Goal: Task Accomplishment & Management: Use online tool/utility

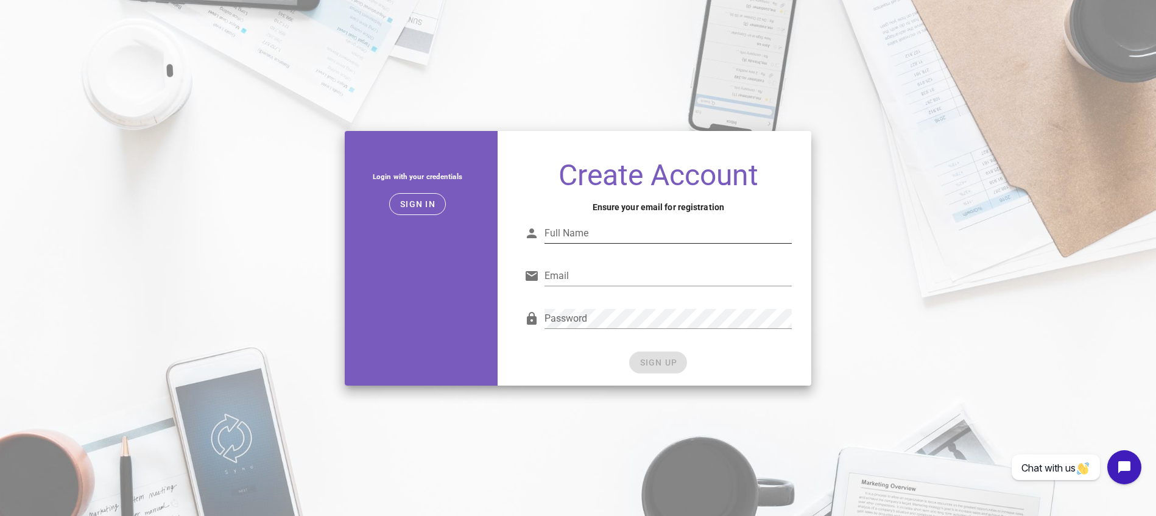
click at [582, 229] on input "Full Name" at bounding box center [668, 233] width 247 height 19
type input "[PERSON_NAME]"
click at [597, 280] on input "Email" at bounding box center [668, 275] width 247 height 19
click at [596, 259] on div "Email Email is not valid." at bounding box center [657, 279] width 267 height 40
click at [591, 267] on input "Email" at bounding box center [668, 275] width 247 height 19
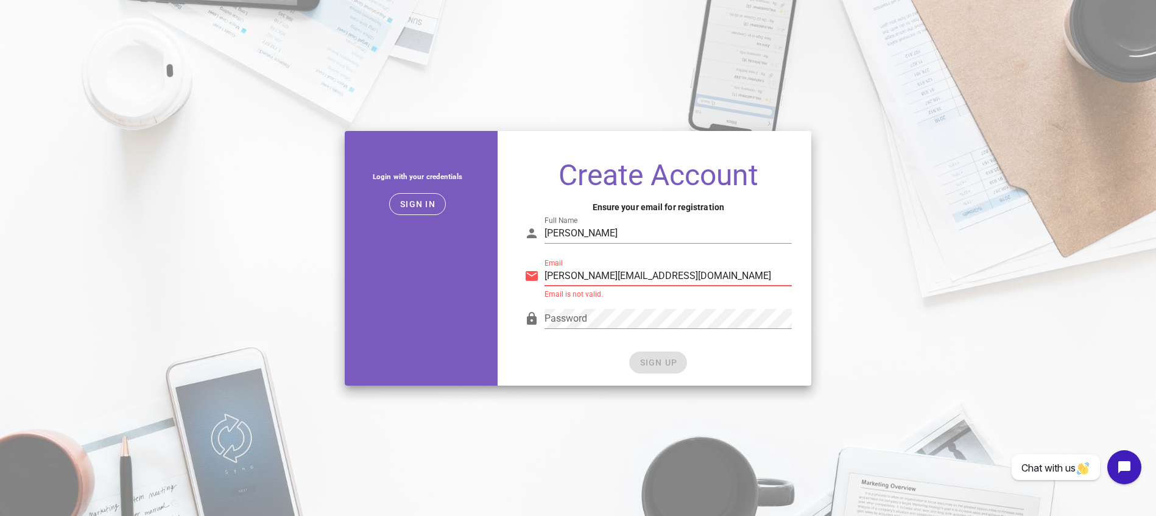
type input "[PERSON_NAME][EMAIL_ADDRESS][DOMAIN_NAME]"
click at [662, 372] on button "SIGN UP" at bounding box center [658, 362] width 58 height 22
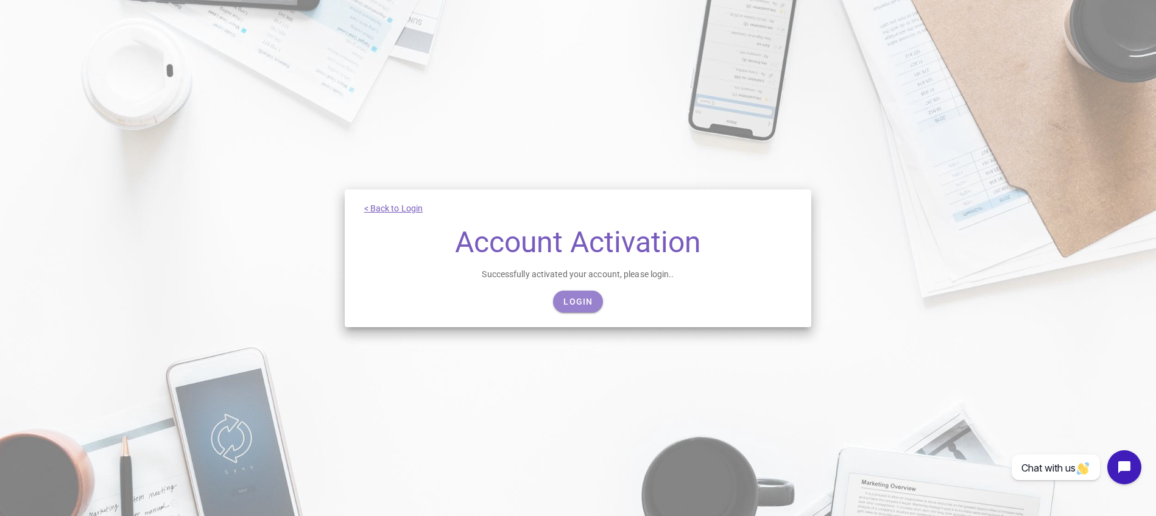
click at [574, 305] on span "Login" at bounding box center [578, 302] width 30 height 10
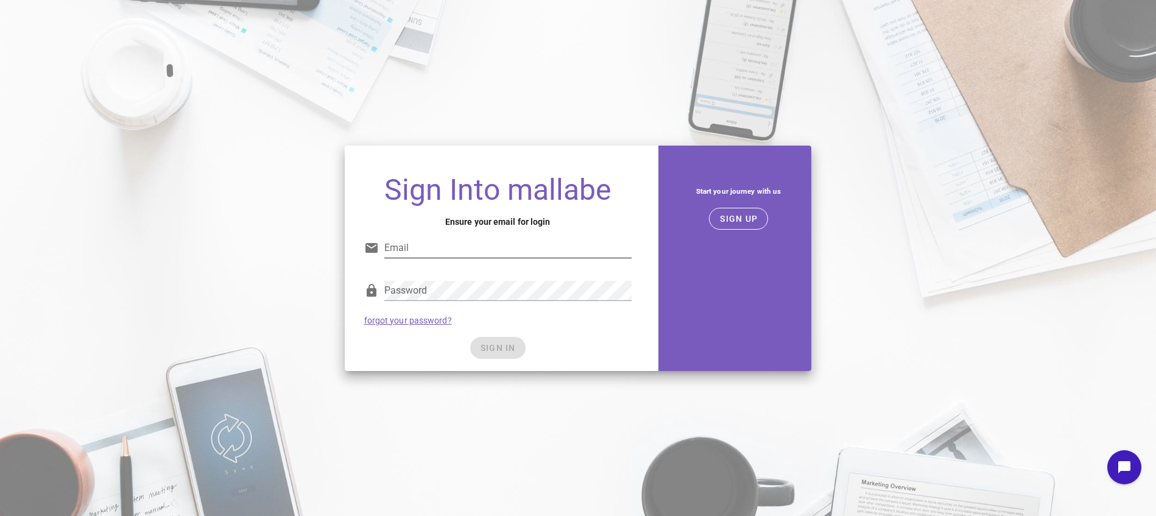
click at [492, 246] on input "Email" at bounding box center [507, 247] width 247 height 19
type input "[PERSON_NAME][EMAIL_ADDRESS][DOMAIN_NAME]"
click at [0, 515] on com-1password-button at bounding box center [0, 516] width 0 height 0
click at [497, 350] on span "SIGN IN" at bounding box center [498, 348] width 36 height 10
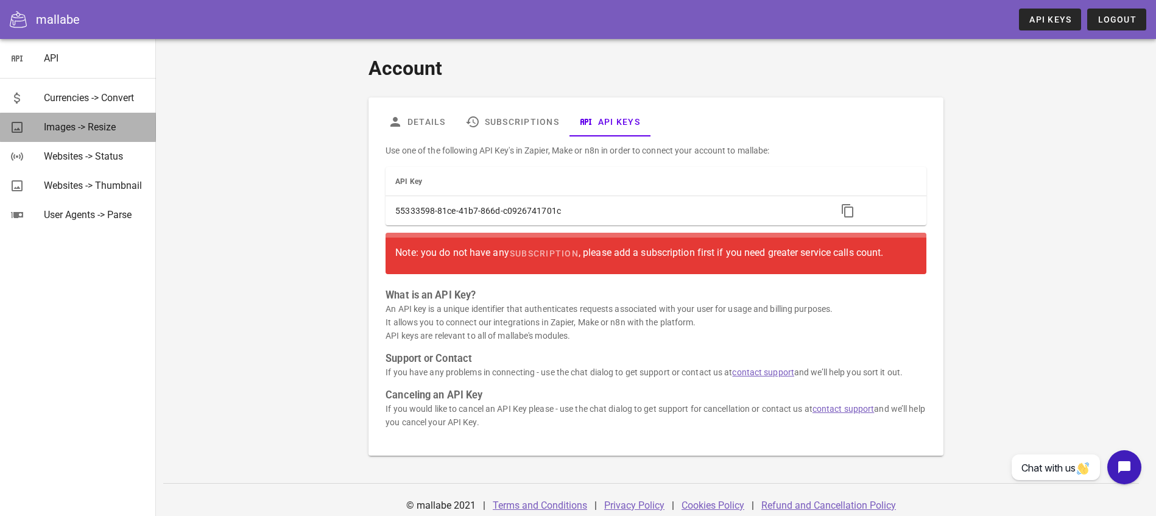
click at [91, 136] on div "Images -> Resize" at bounding box center [95, 127] width 102 height 26
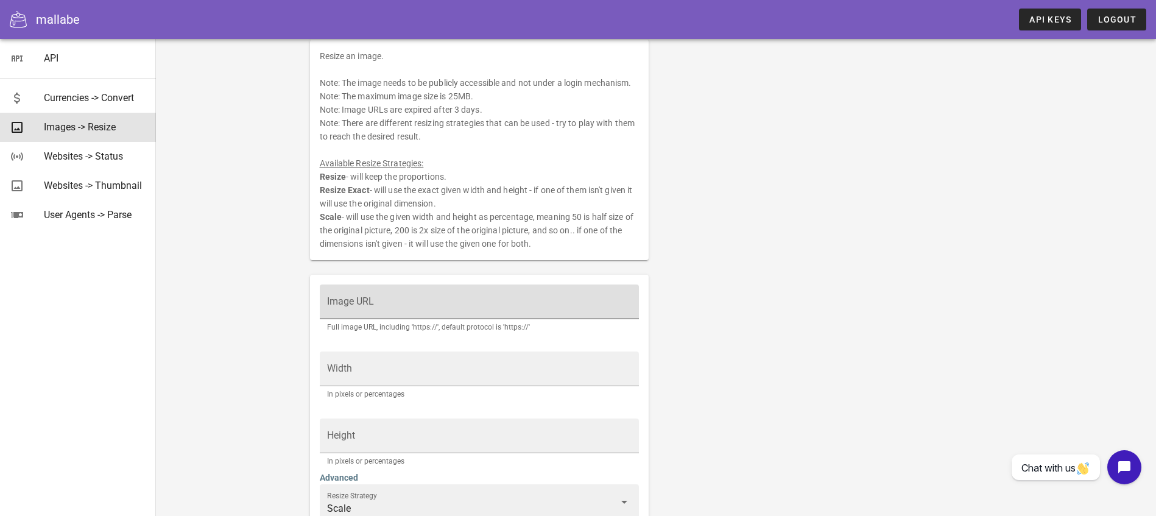
scroll to position [164, 0]
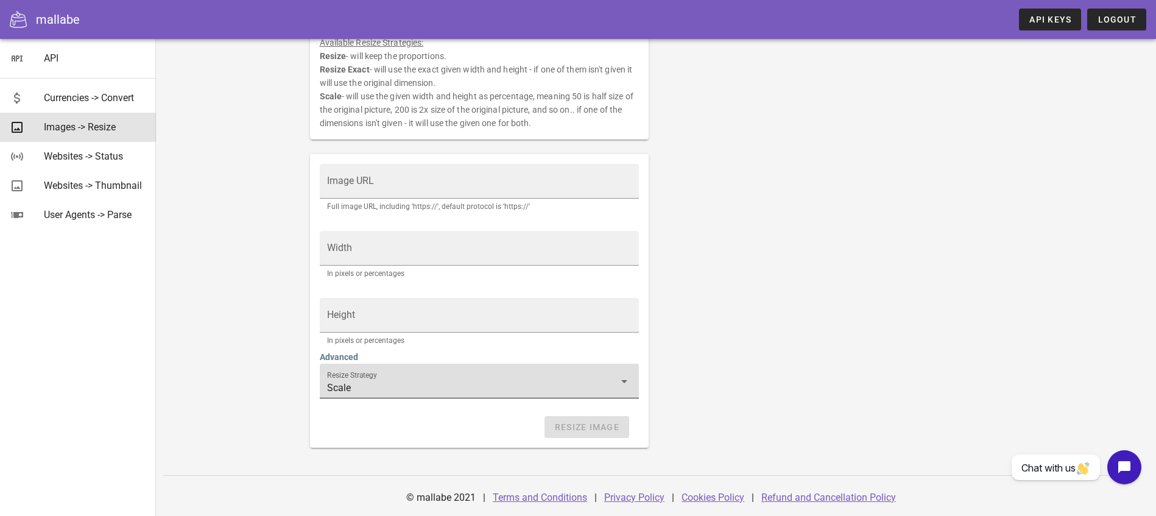
click at [371, 376] on label "Resize Strategy" at bounding box center [352, 375] width 50 height 9
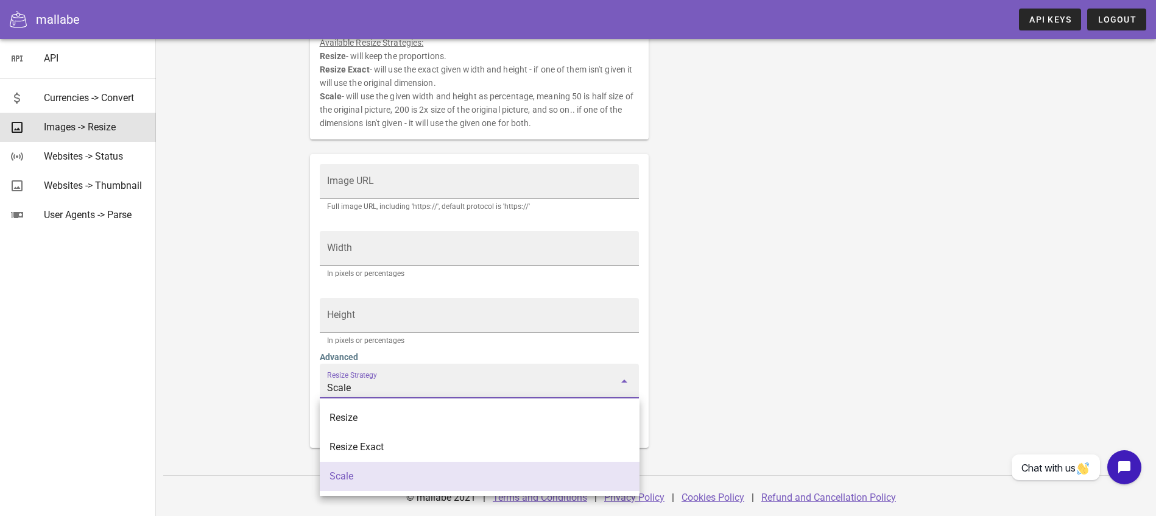
click at [280, 388] on div "Images Resize Resize an image. Note: The image needs to be publicly accessible …" at bounding box center [656, 195] width 1000 height 641
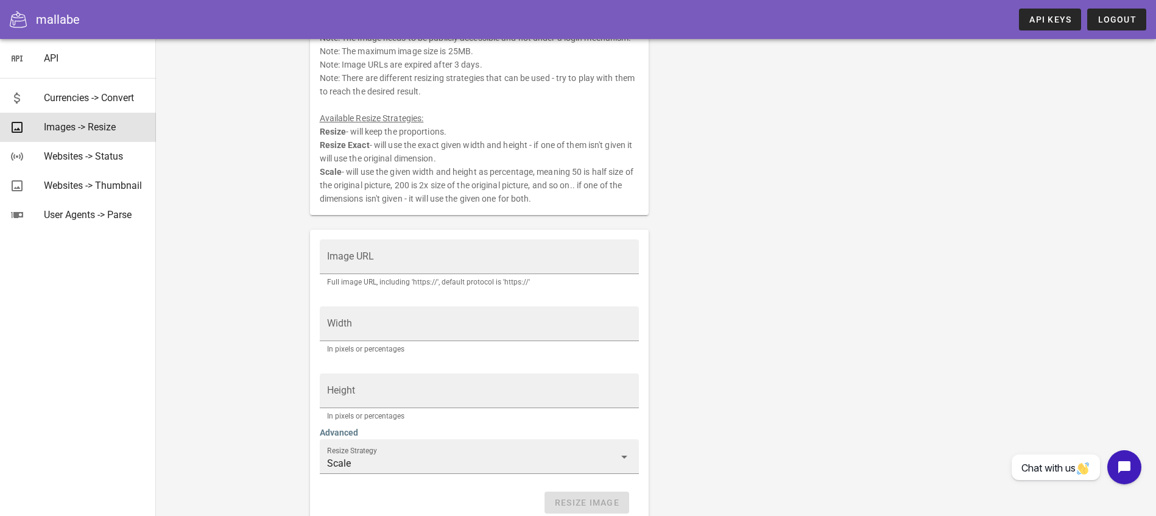
scroll to position [90, 0]
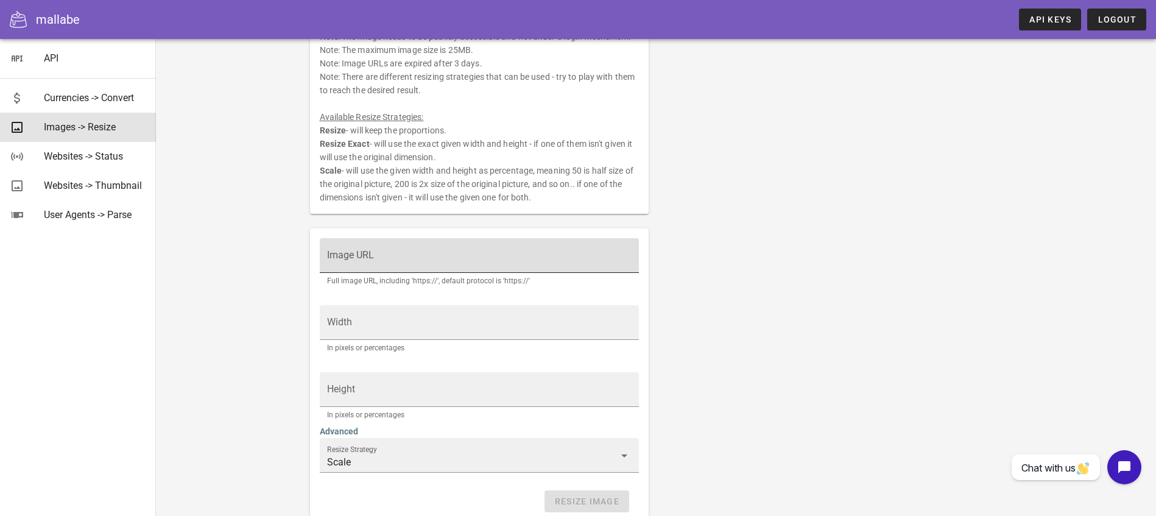
click at [404, 267] on input "Image URL" at bounding box center [479, 261] width 305 height 19
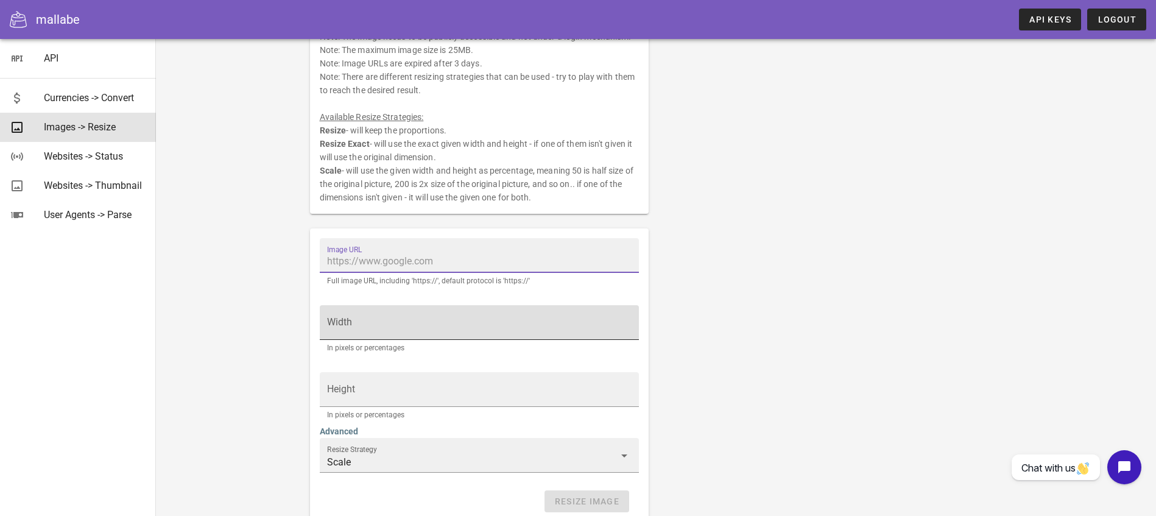
click at [396, 309] on div "Width" at bounding box center [479, 322] width 305 height 34
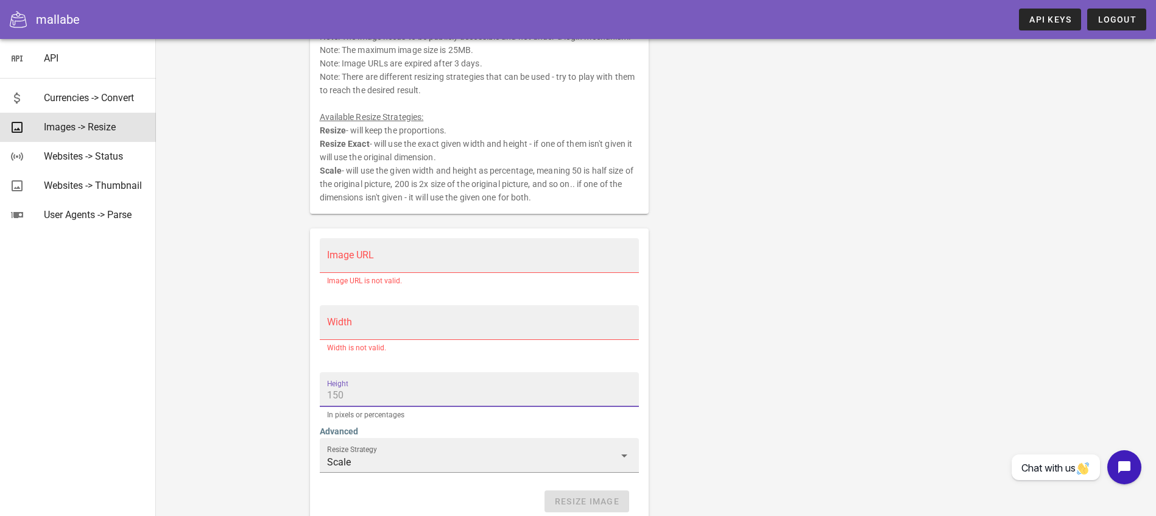
click at [395, 389] on input "Height" at bounding box center [479, 395] width 305 height 19
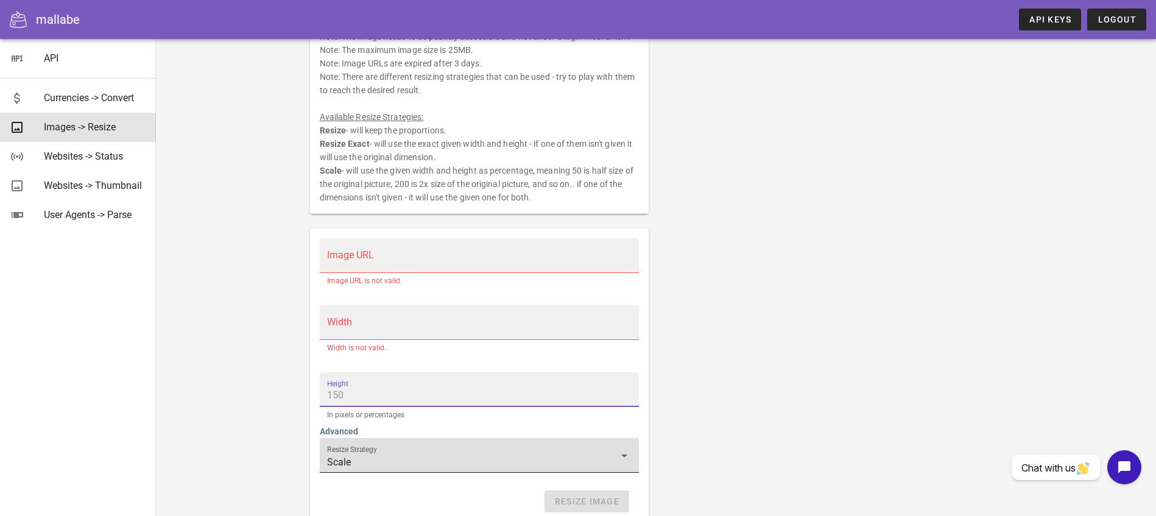
click at [418, 450] on div "Resize Strategy Scale" at bounding box center [479, 455] width 305 height 34
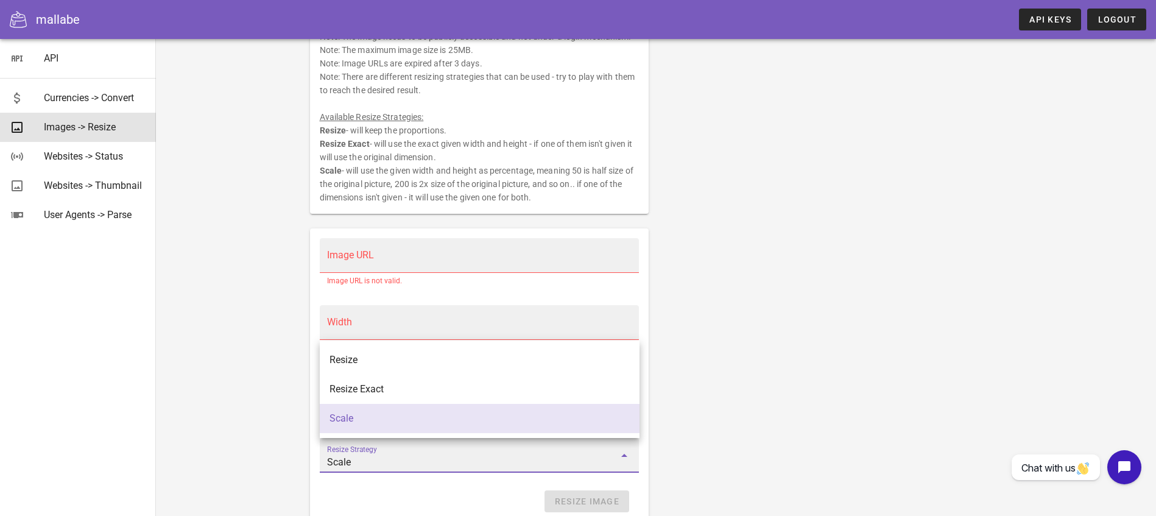
click at [292, 408] on div "Images Resize Resize an image. Note: The image needs to be publicly accessible …" at bounding box center [656, 269] width 1000 height 641
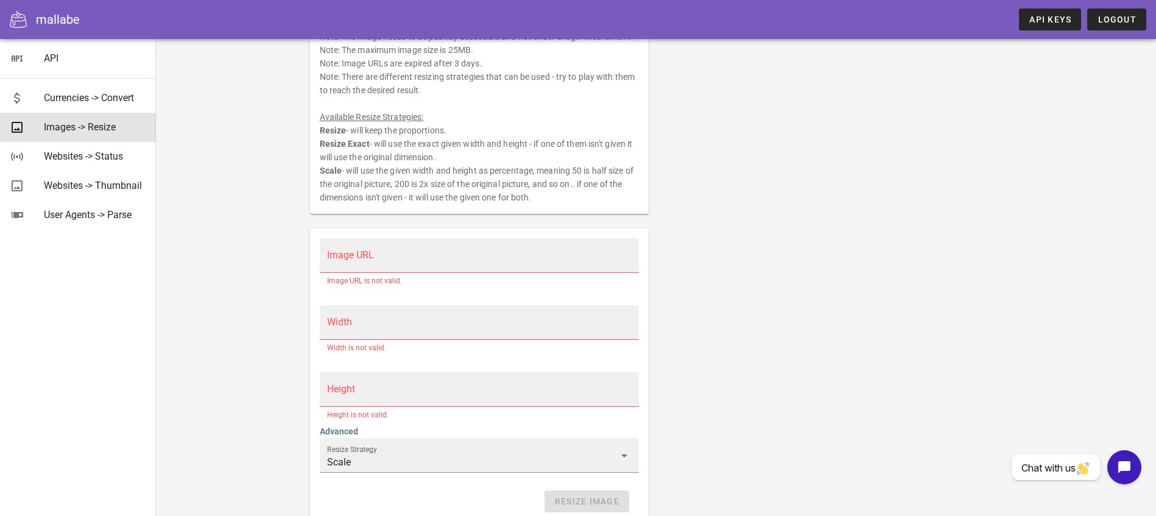
scroll to position [0, 0]
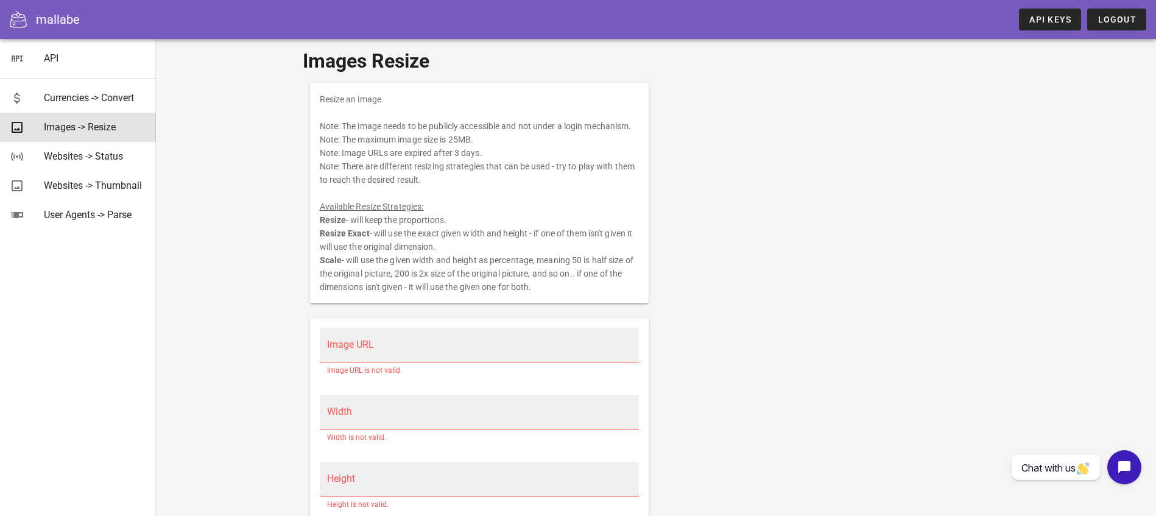
click at [43, 40] on div "API" at bounding box center [78, 58] width 156 height 39
click at [114, 169] on link "Websites -> Status" at bounding box center [78, 156] width 156 height 29
click at [116, 186] on div "Websites -> Thumbnail" at bounding box center [95, 186] width 102 height 12
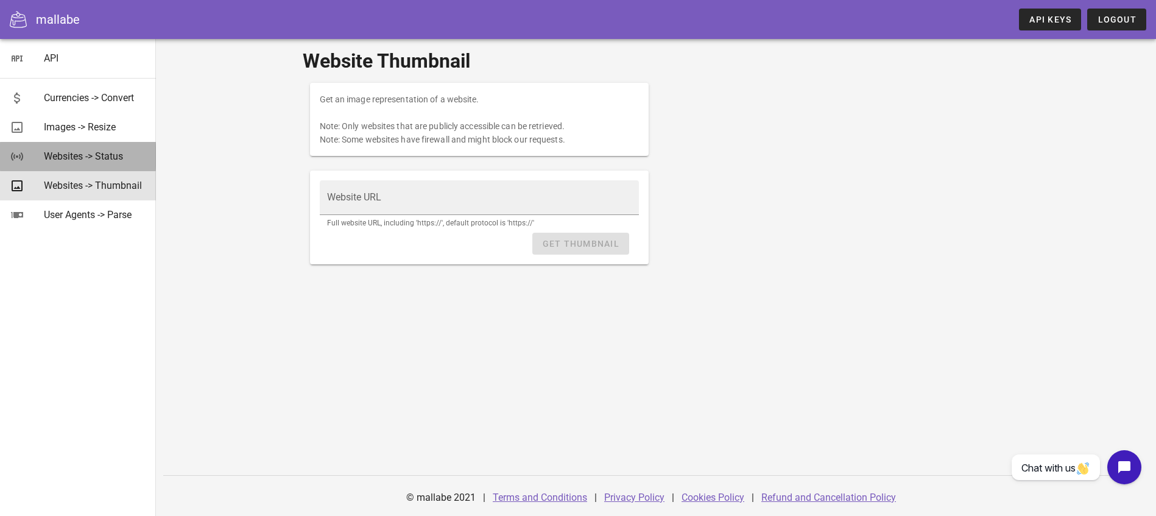
click at [77, 146] on div "Websites -> Status" at bounding box center [95, 156] width 102 height 26
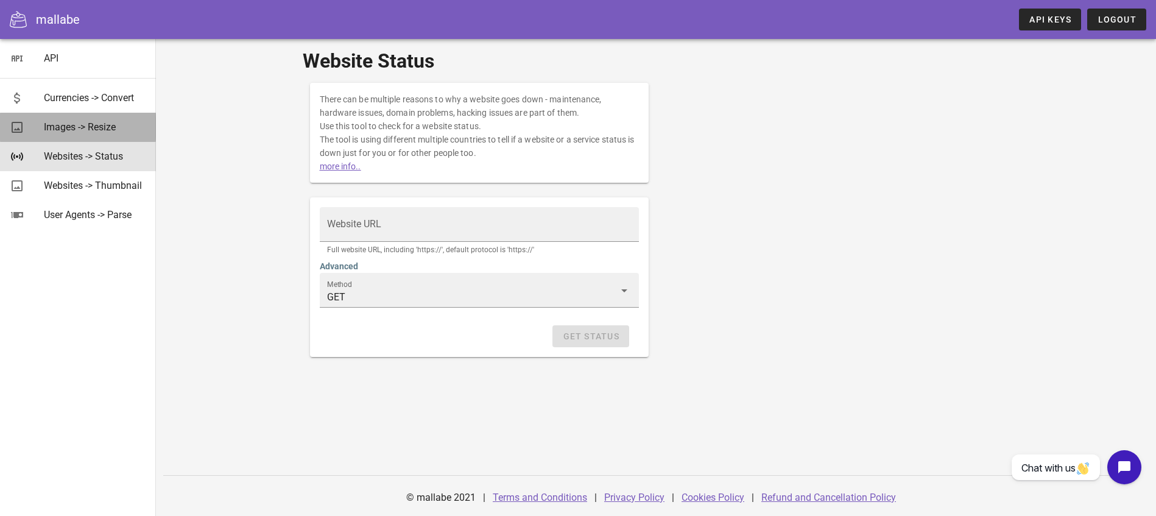
click at [93, 123] on div "Images -> Resize" at bounding box center [95, 127] width 102 height 12
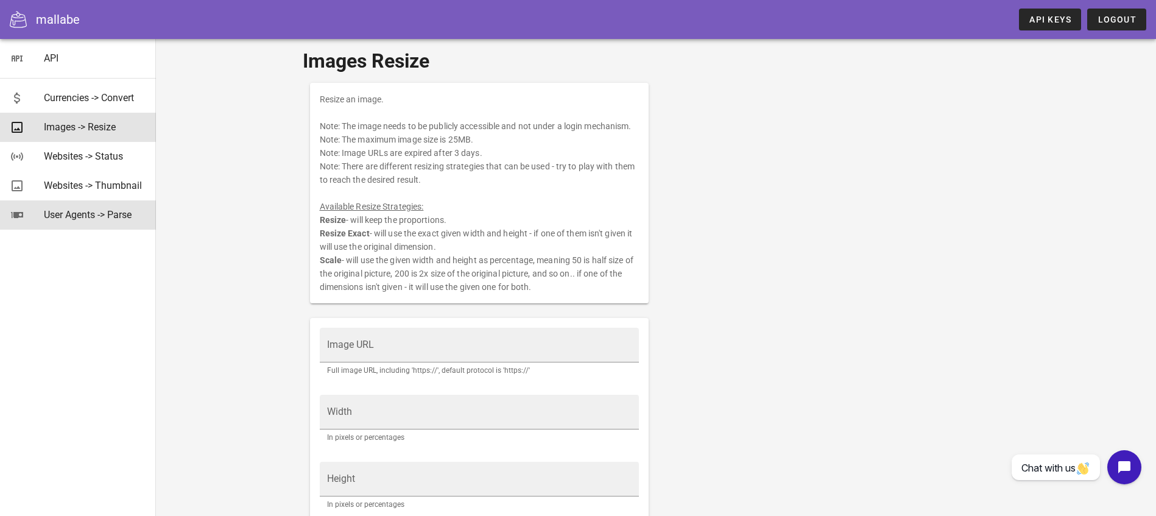
click at [104, 222] on div "User Agents -> Parse" at bounding box center [95, 215] width 102 height 26
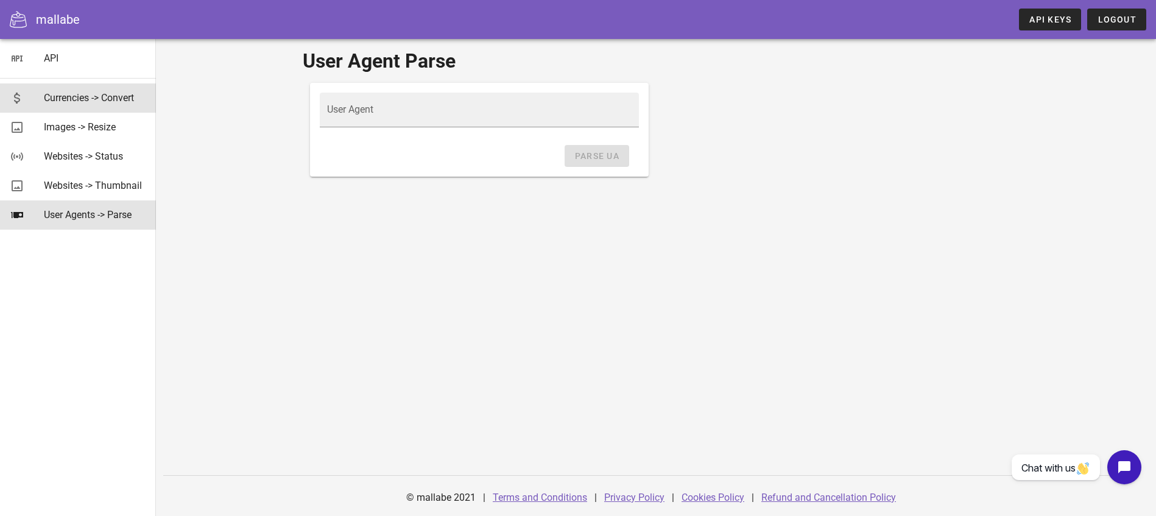
click at [93, 111] on link "Currencies -> Convert" at bounding box center [78, 97] width 156 height 29
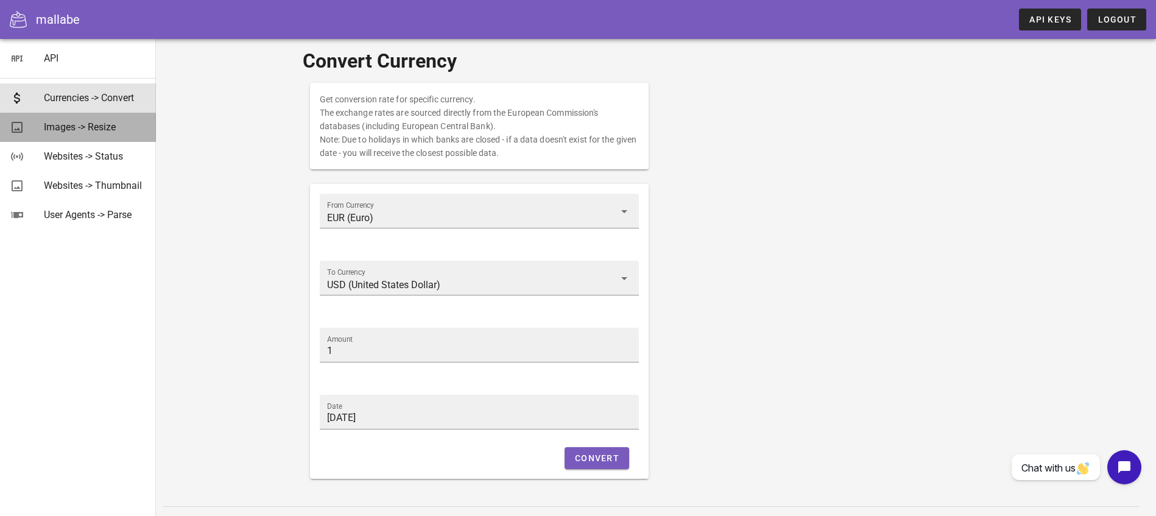
click at [97, 125] on div "Images -> Resize" at bounding box center [95, 127] width 102 height 12
